Goal: Task Accomplishment & Management: Complete application form

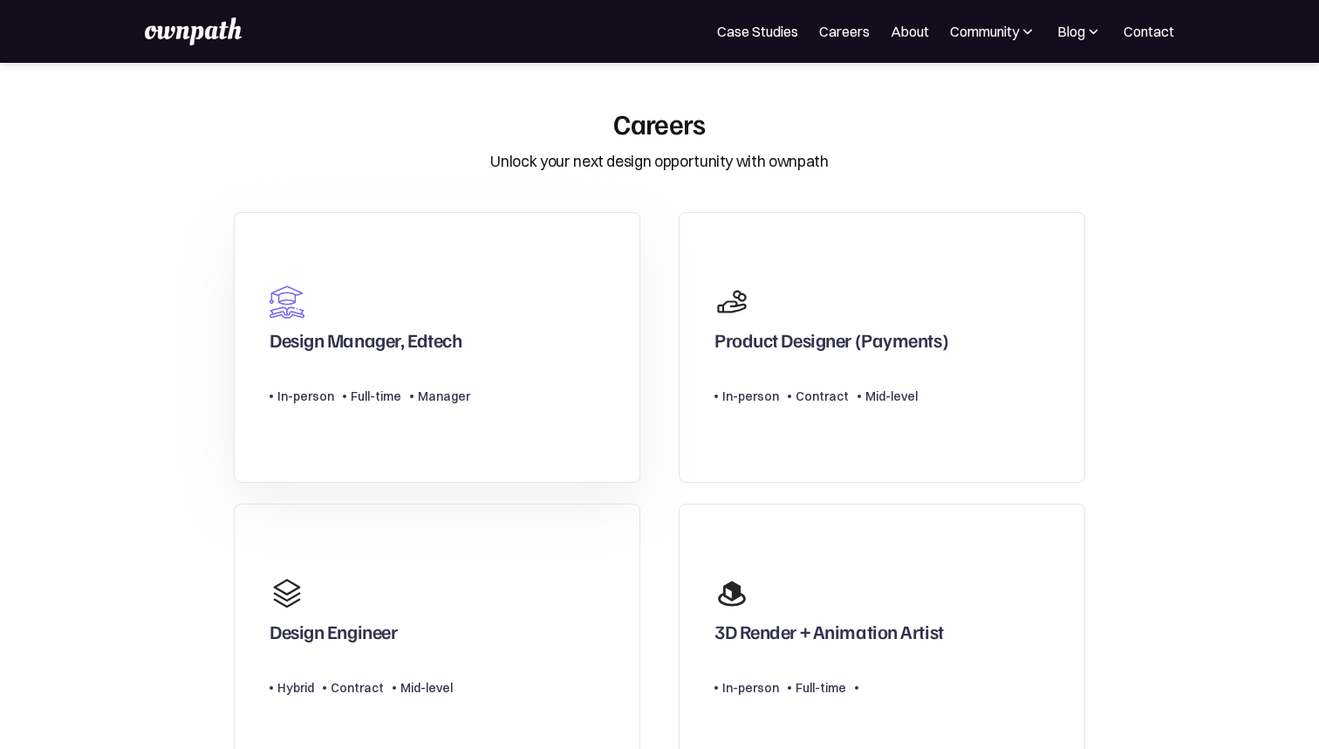
click at [551, 364] on link "Design Manager, Edtech Type Level In-person Full-time Manager" at bounding box center [437, 347] width 407 height 271
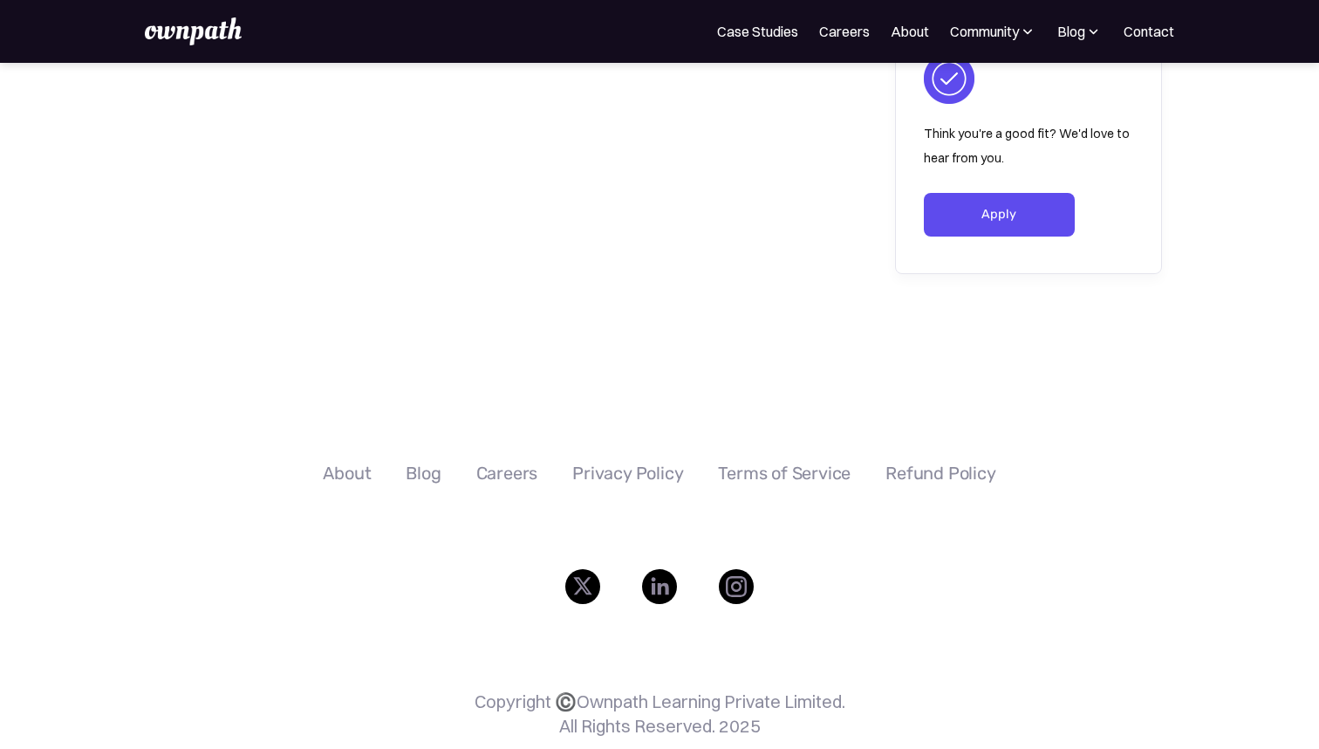
scroll to position [2816, 0]
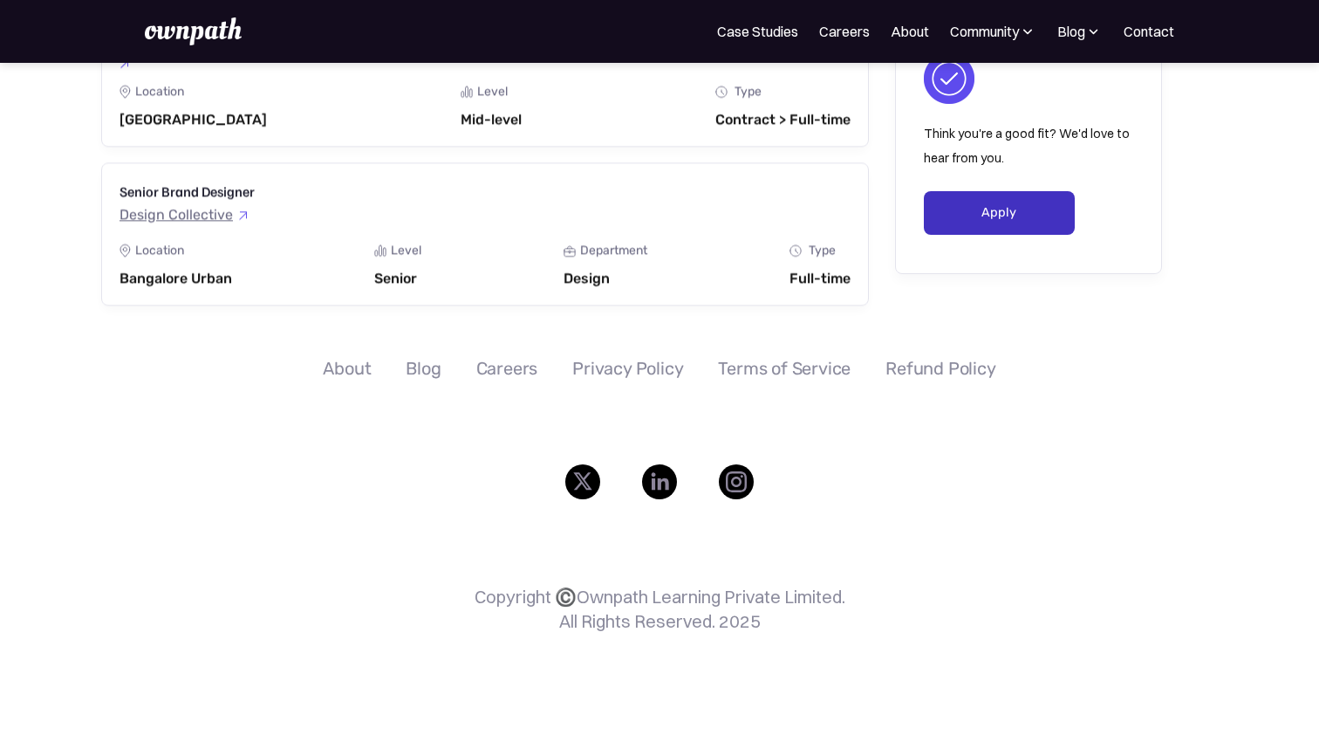
click at [1007, 216] on link "Apply" at bounding box center [999, 213] width 151 height 44
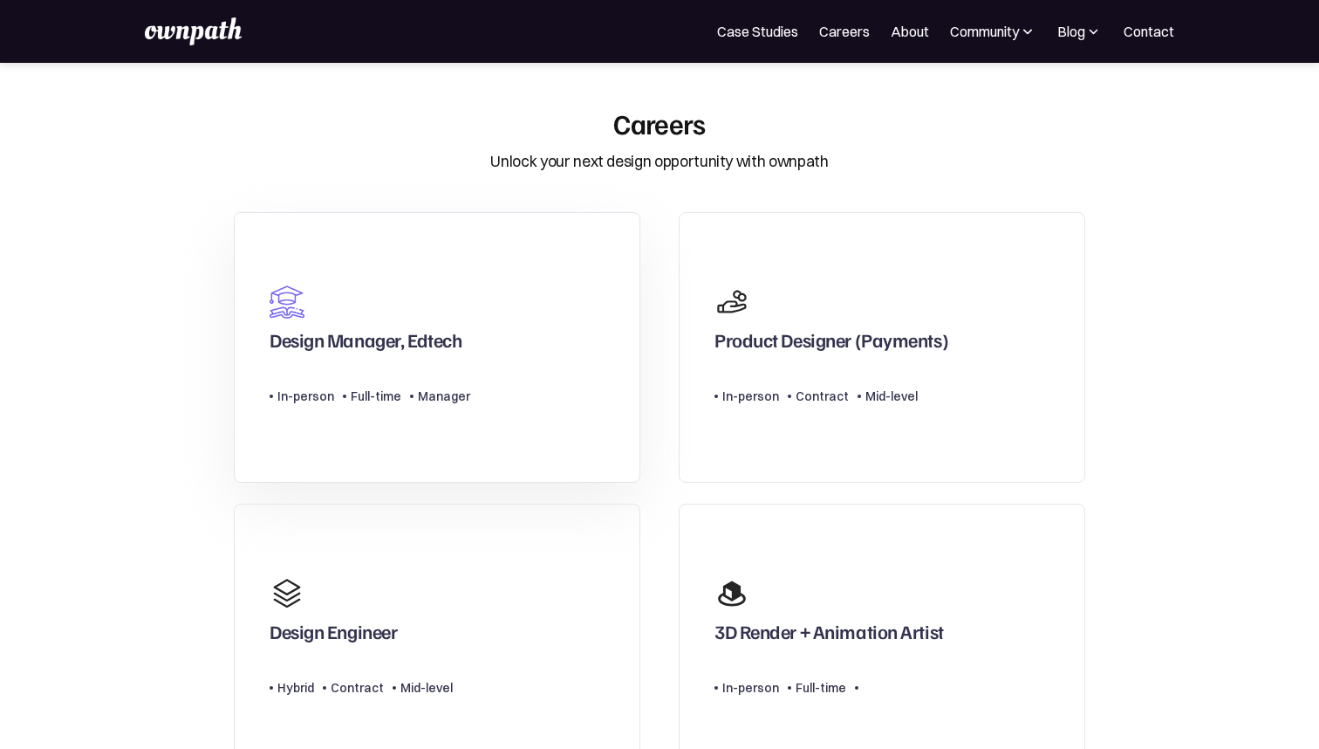
click at [447, 312] on div "Design Manager, Edtech" at bounding box center [370, 318] width 201 height 84
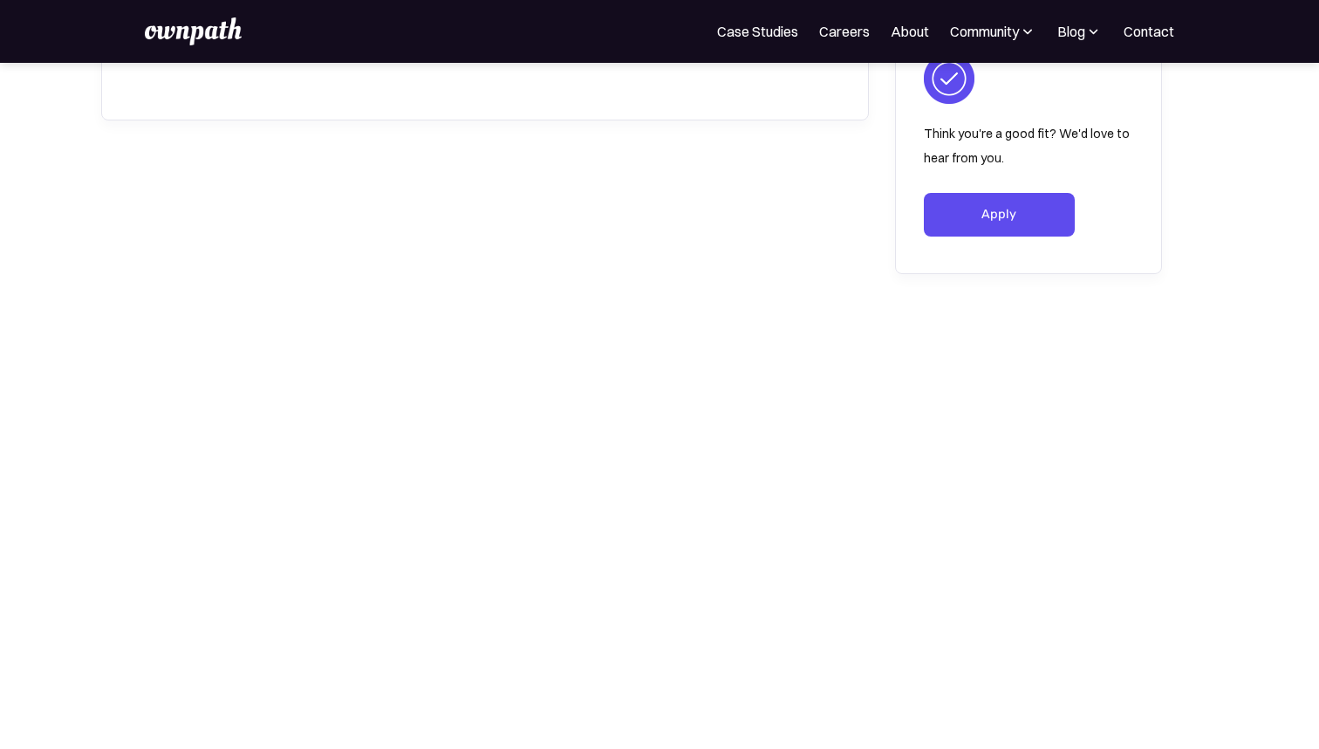
scroll to position [2326, 0]
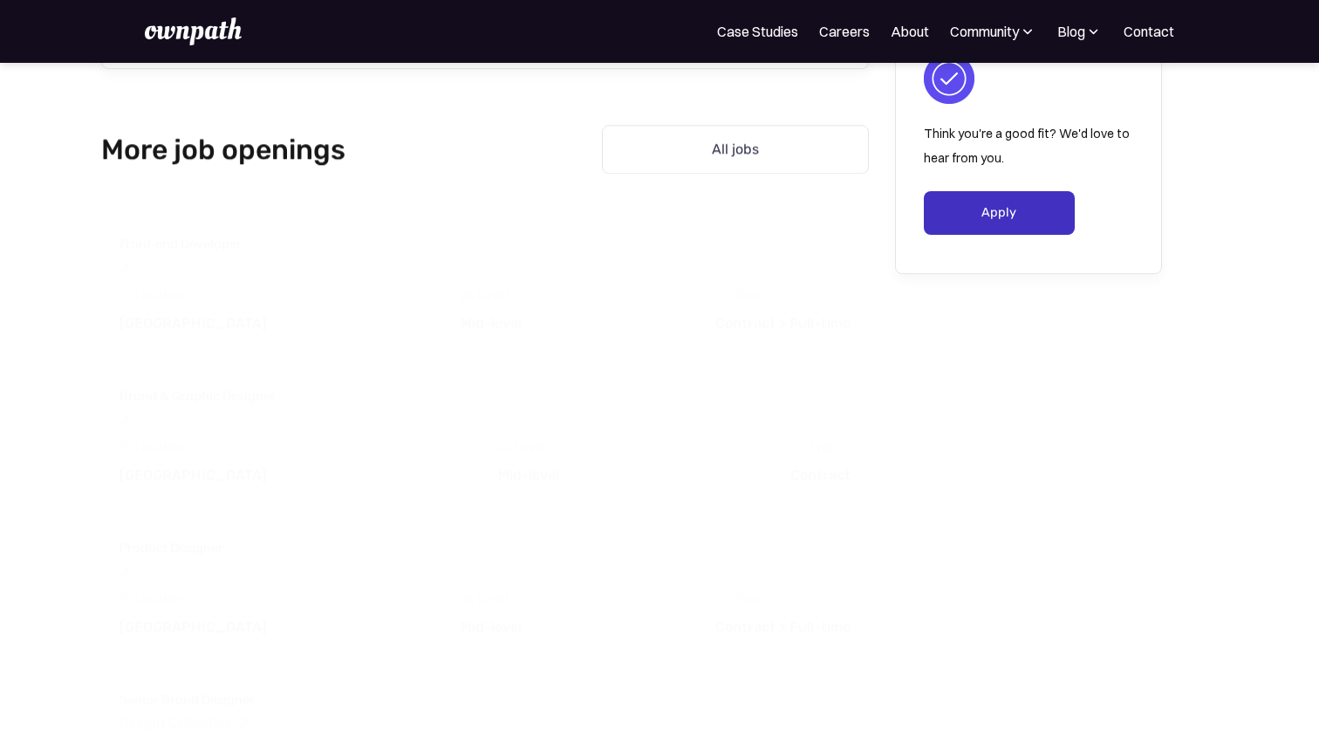
click at [1046, 209] on link "Apply" at bounding box center [999, 213] width 151 height 44
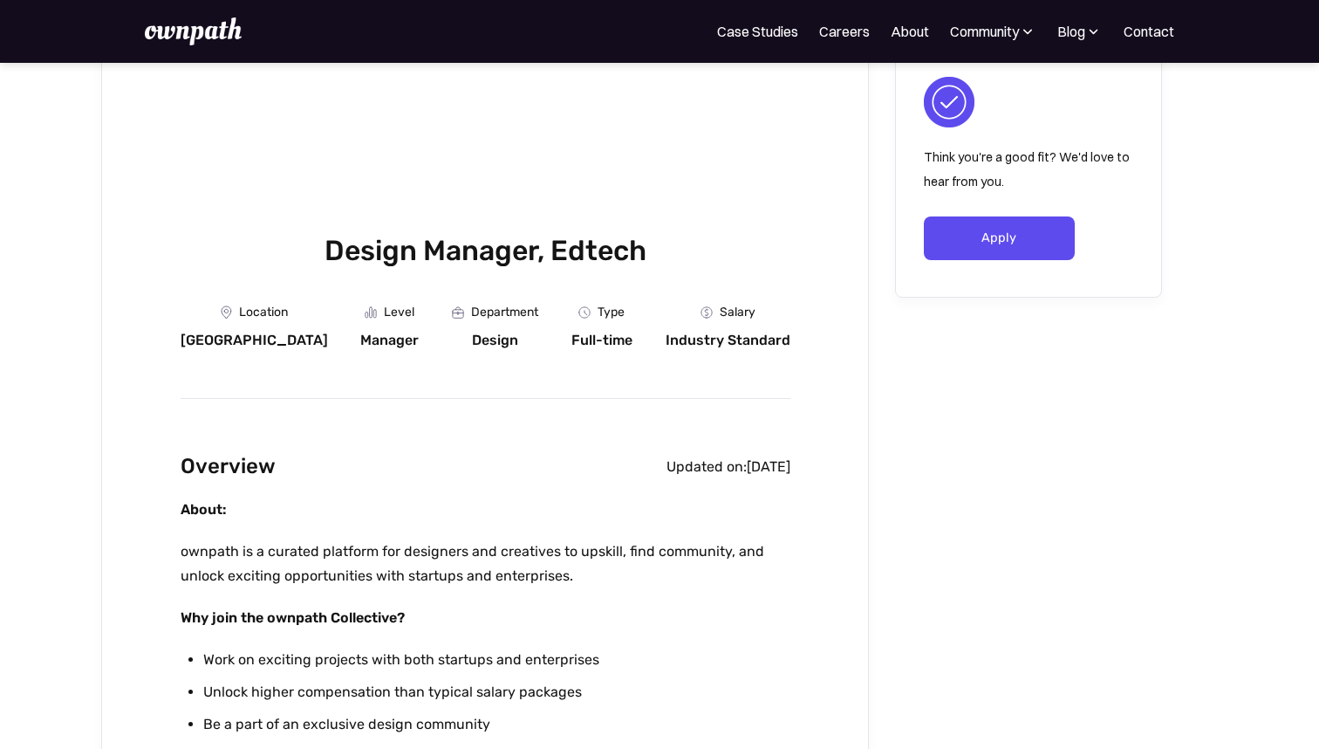
scroll to position [50, 0]
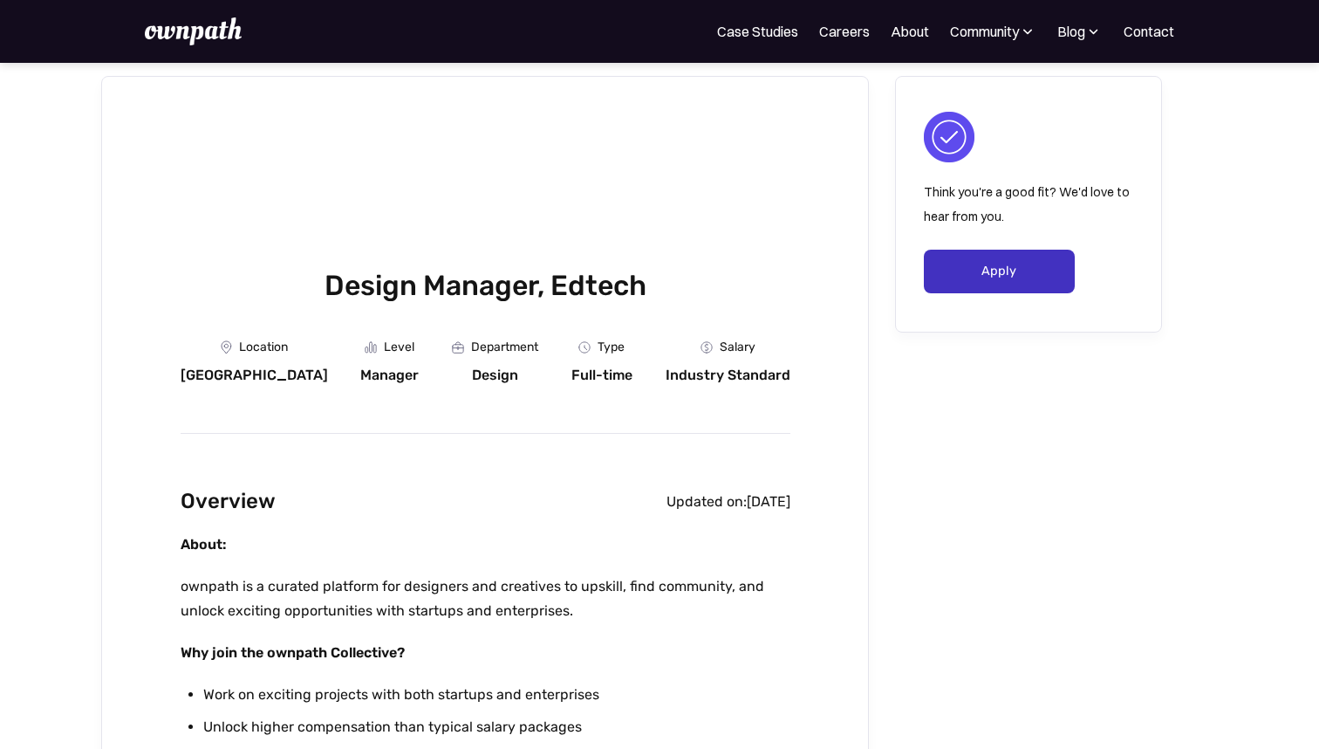
click at [1032, 262] on link "Apply" at bounding box center [999, 272] width 151 height 44
